Goal: Task Accomplishment & Management: Manage account settings

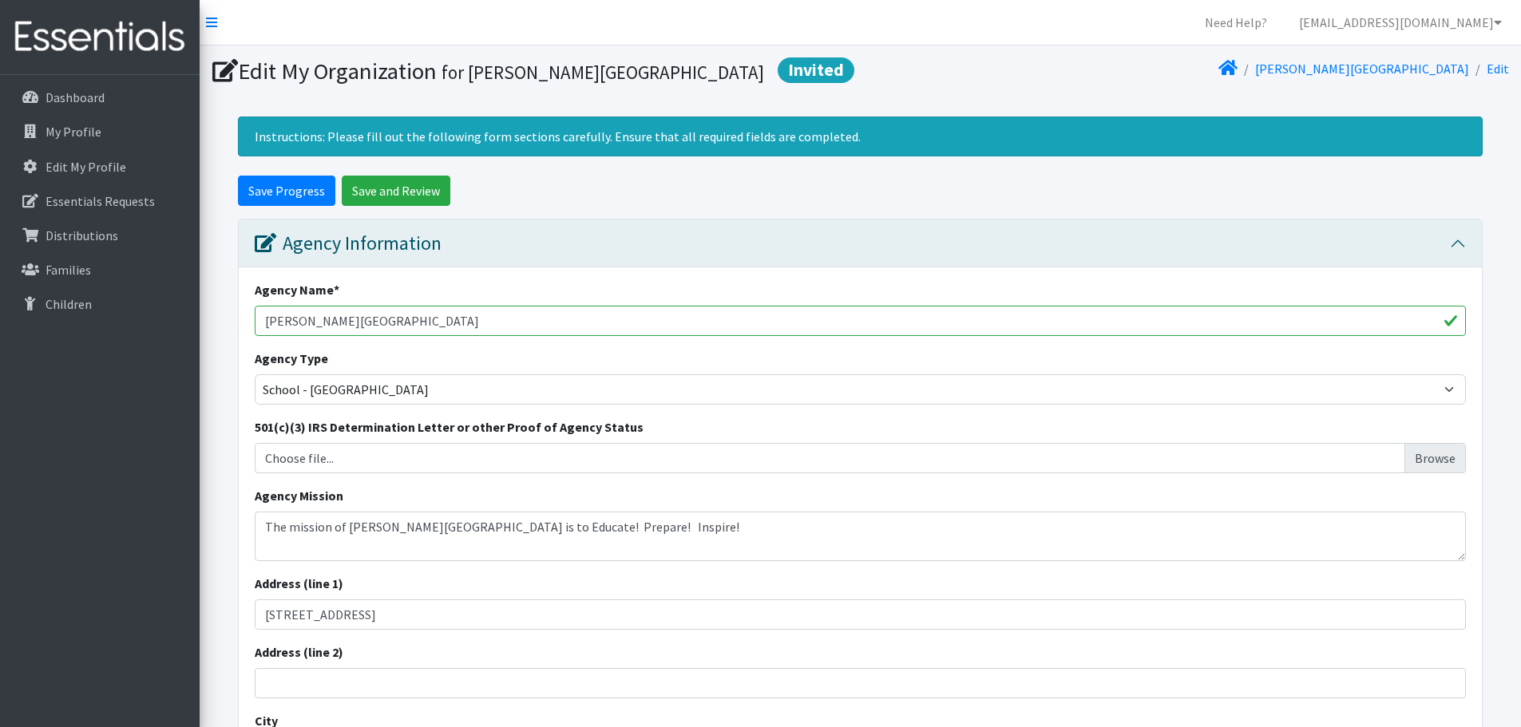
select select "es"
select select "952"
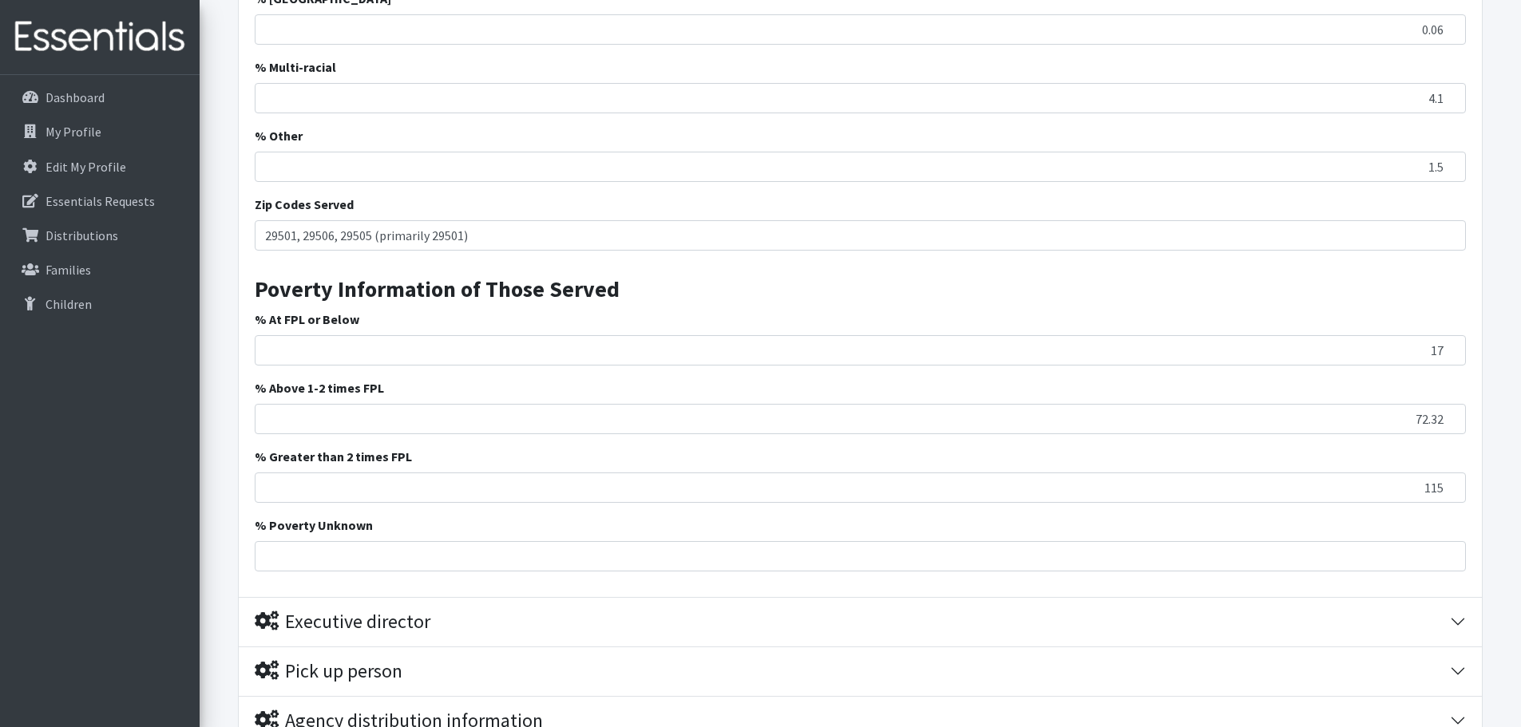
type input "1155"
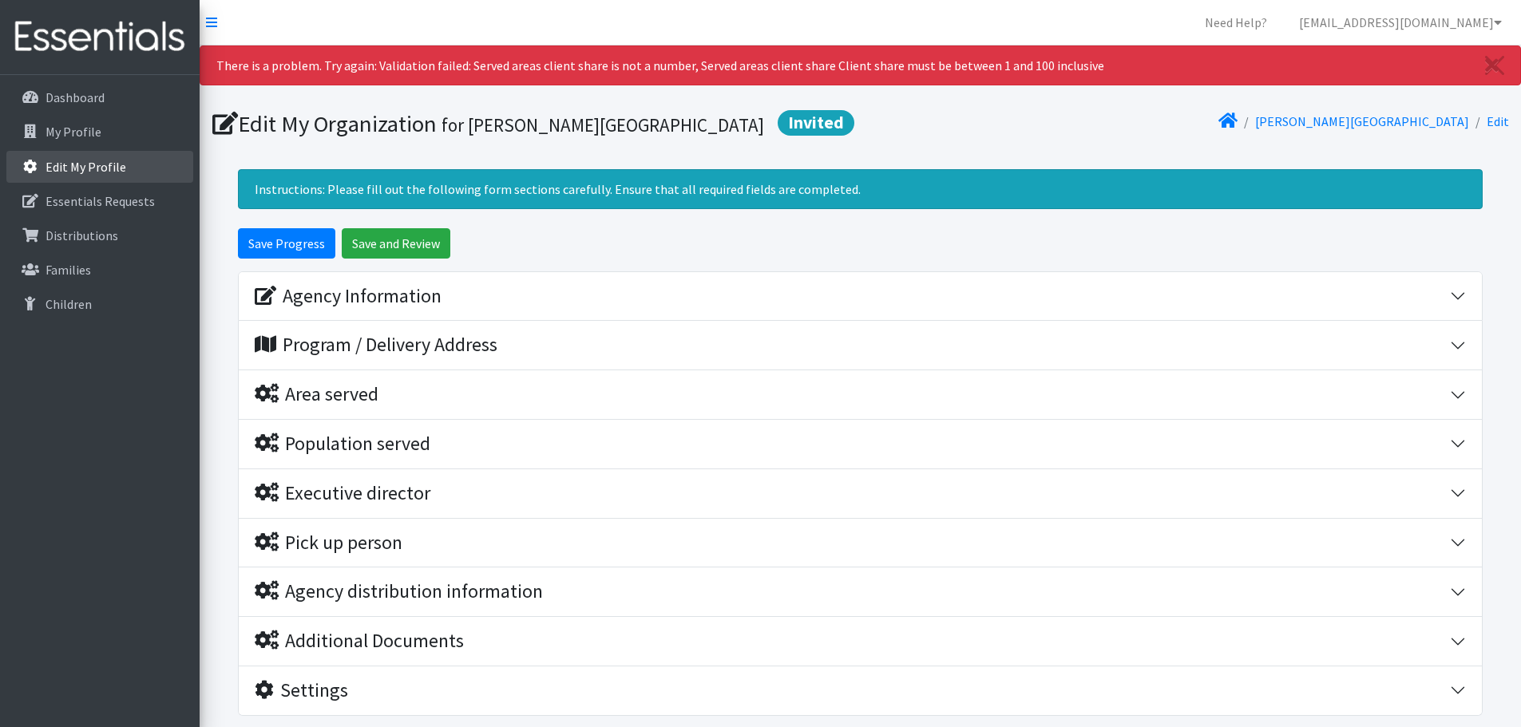
click at [95, 176] on link "Edit My Profile" at bounding box center [99, 167] width 187 height 32
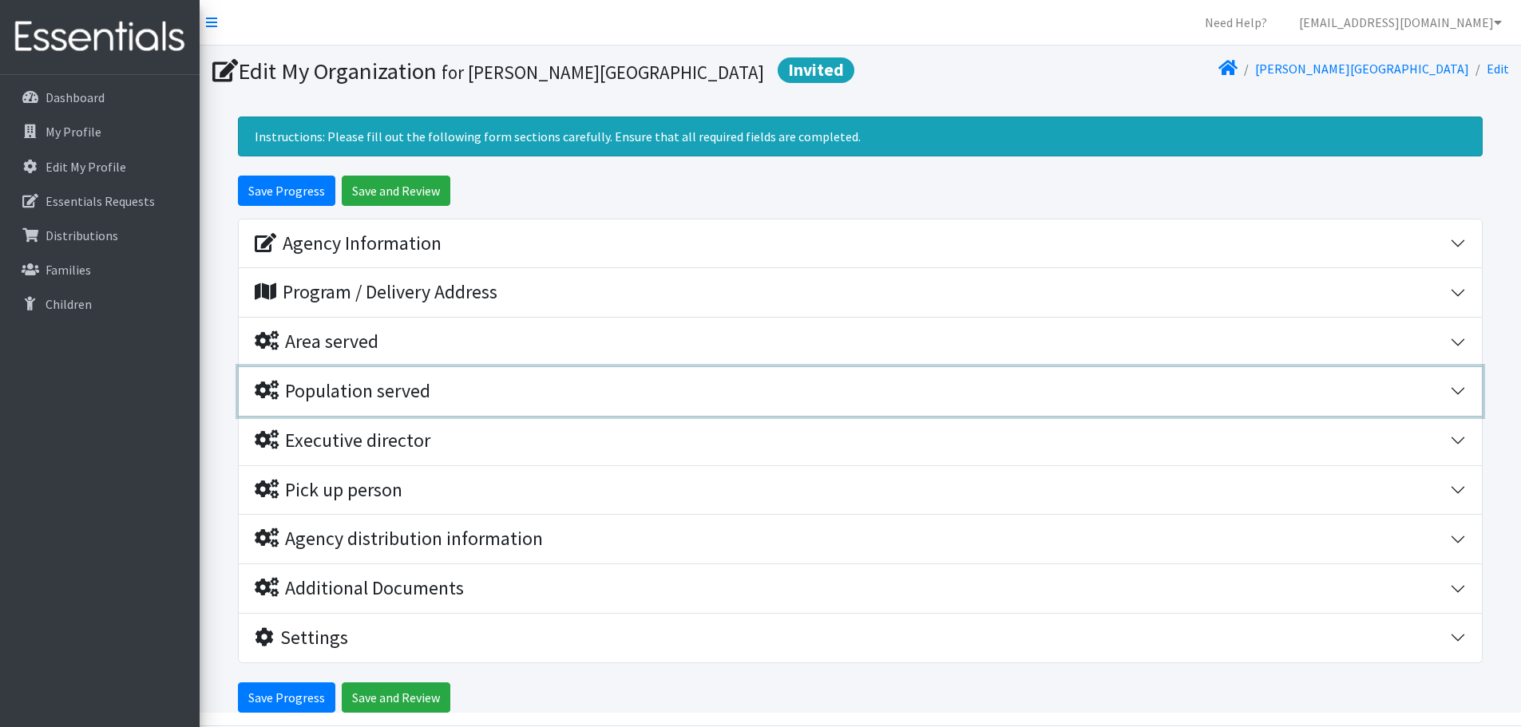
click at [370, 398] on div "Population served" at bounding box center [343, 391] width 176 height 23
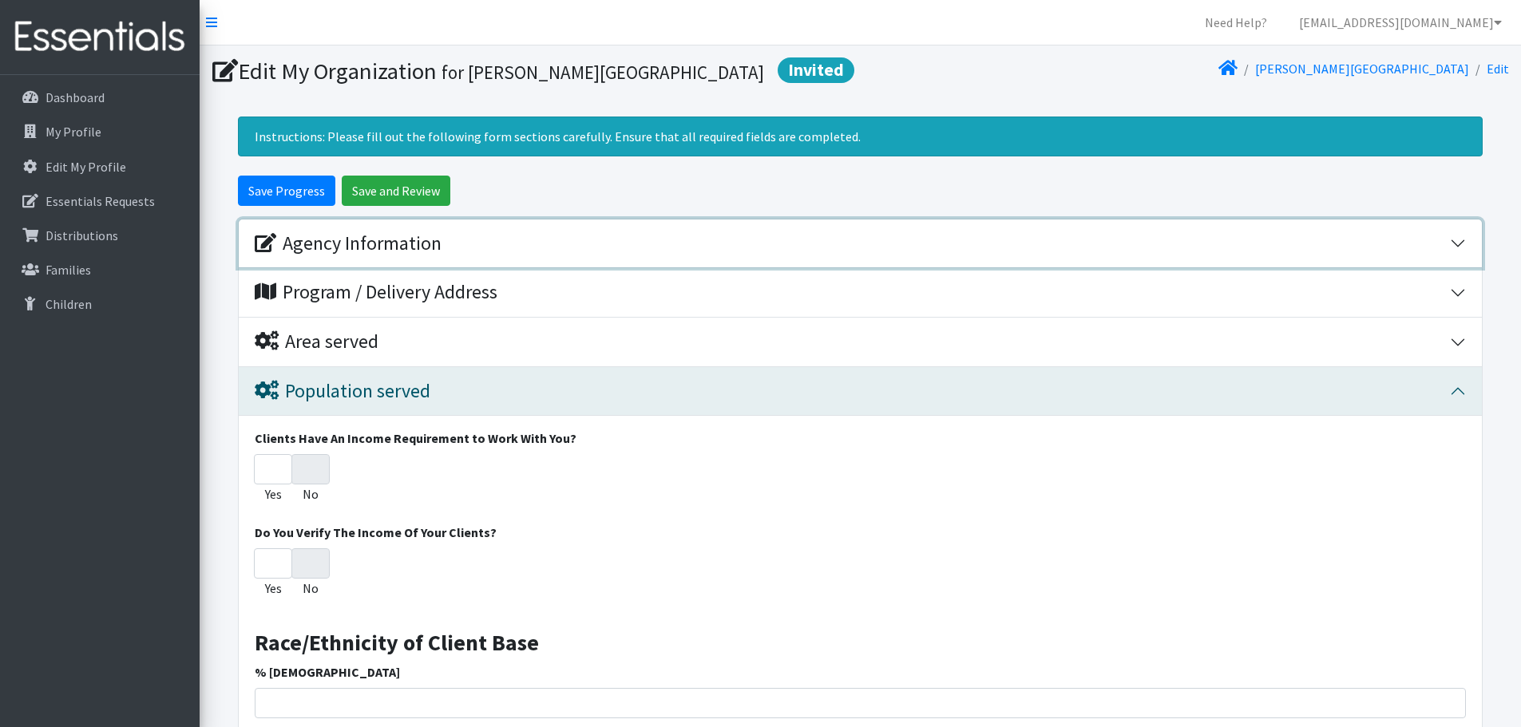
click at [403, 244] on div "Agency Information" at bounding box center [348, 243] width 187 height 23
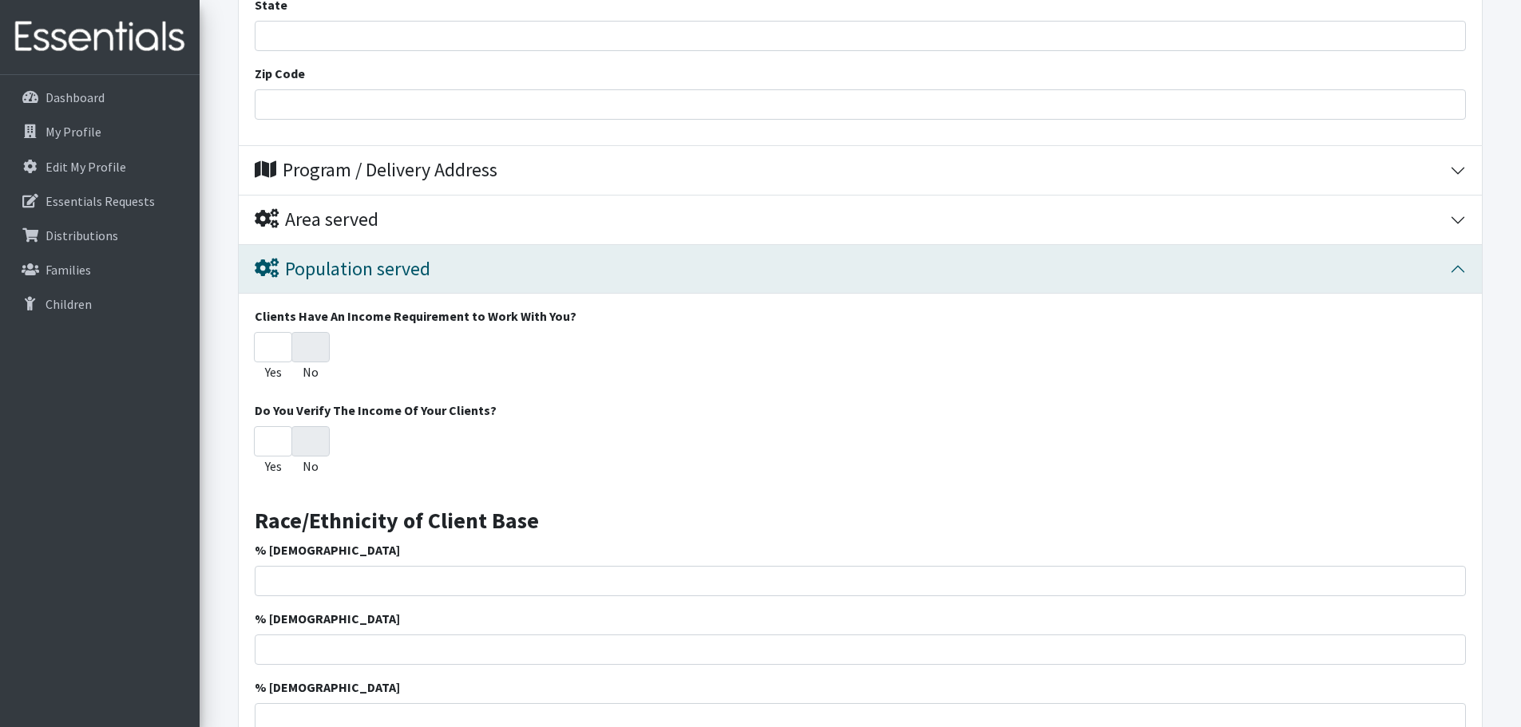
scroll to position [878, 0]
